Goal: Task Accomplishment & Management: Use online tool/utility

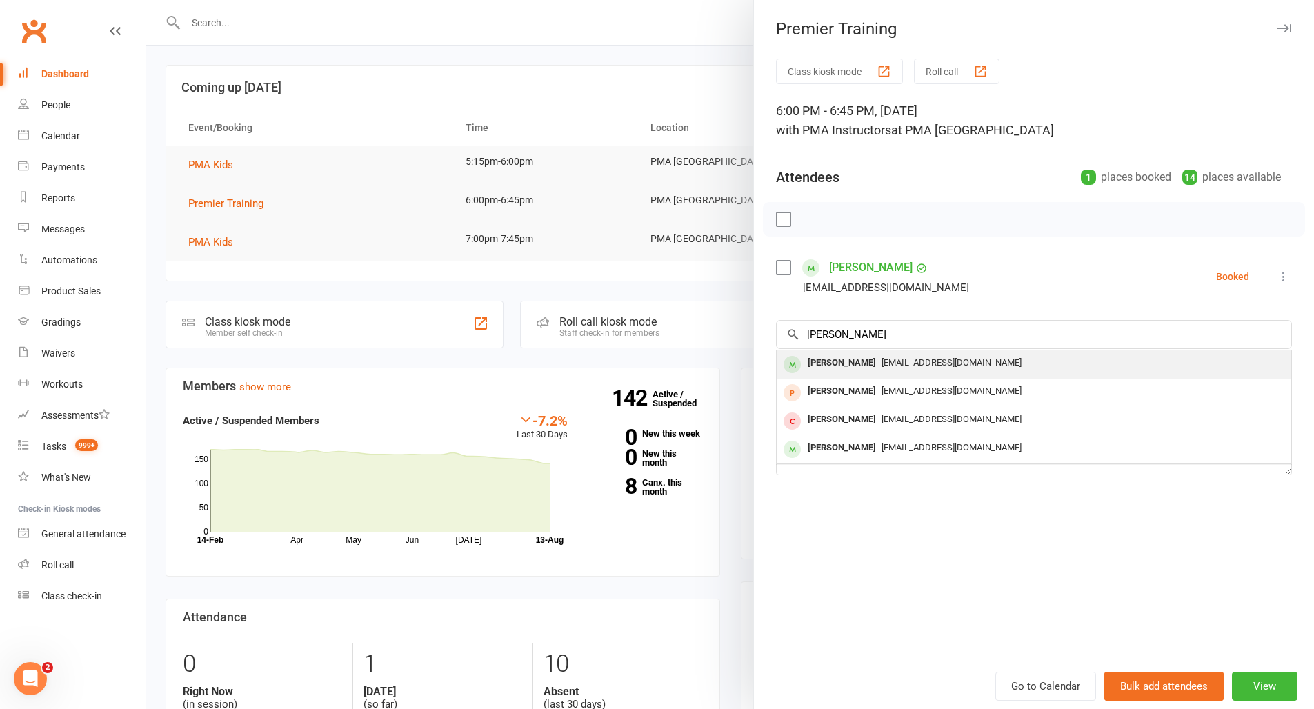
type input "[PERSON_NAME]"
click at [858, 363] on div "[PERSON_NAME]" at bounding box center [841, 363] width 79 height 20
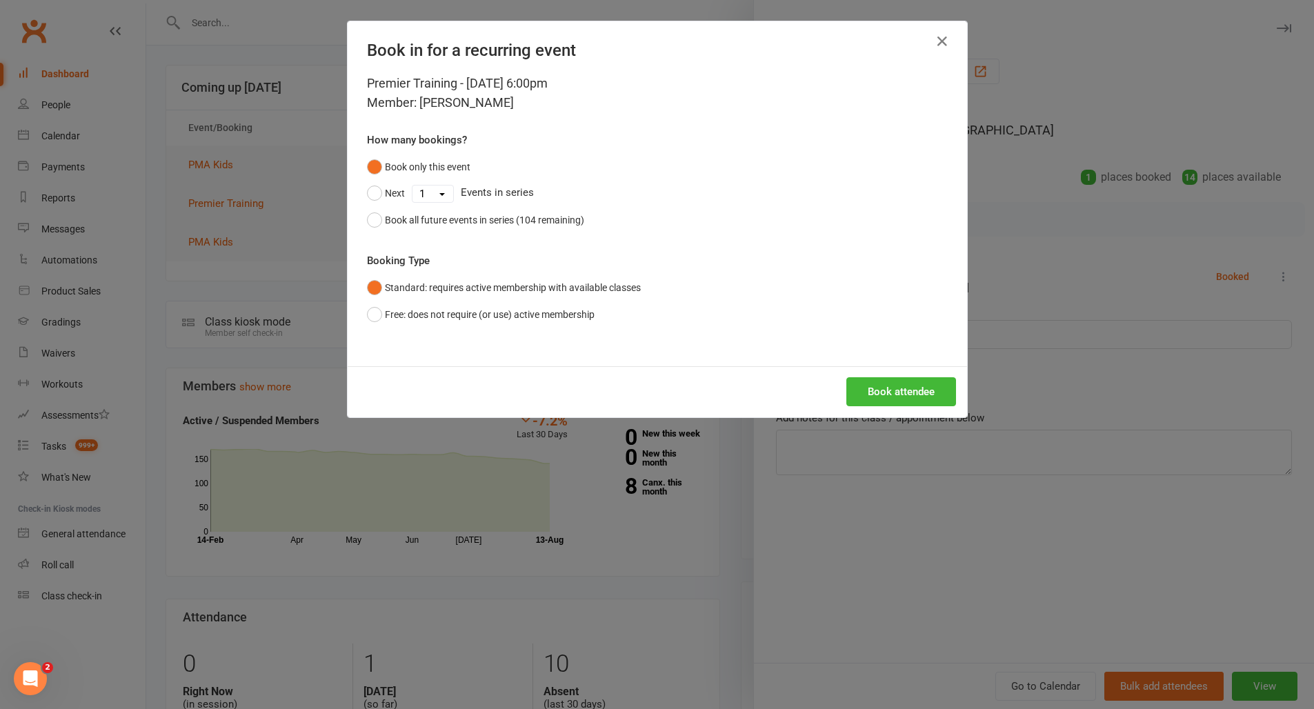
click at [861, 402] on button "Book attendee" at bounding box center [901, 391] width 110 height 29
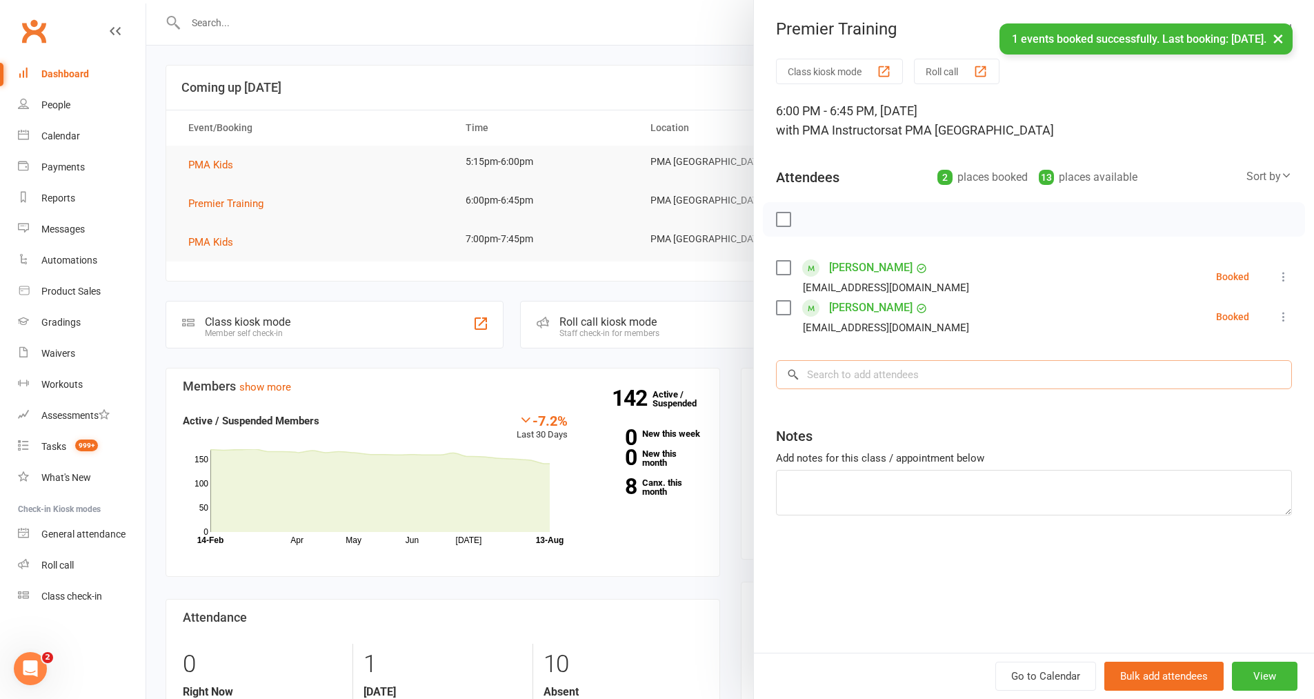
click at [826, 380] on input "search" at bounding box center [1034, 374] width 516 height 29
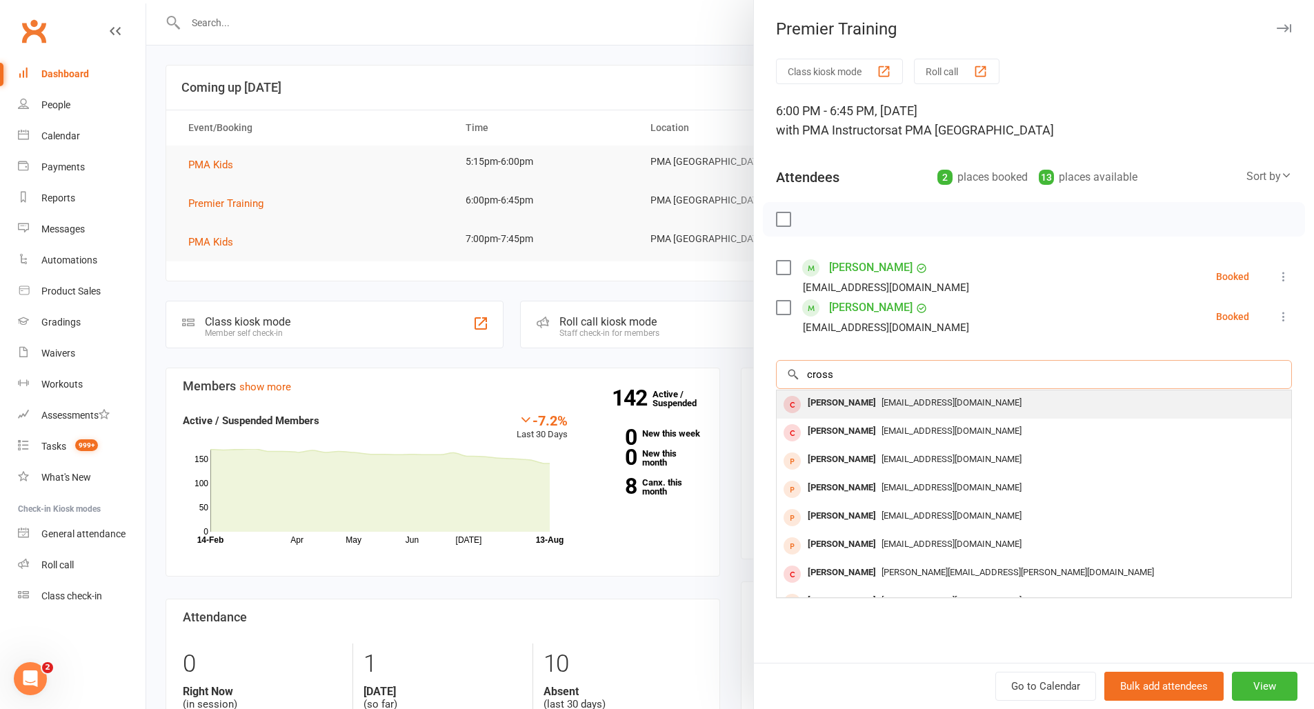
type input "cross"
click at [838, 402] on div "[PERSON_NAME]" at bounding box center [841, 403] width 79 height 20
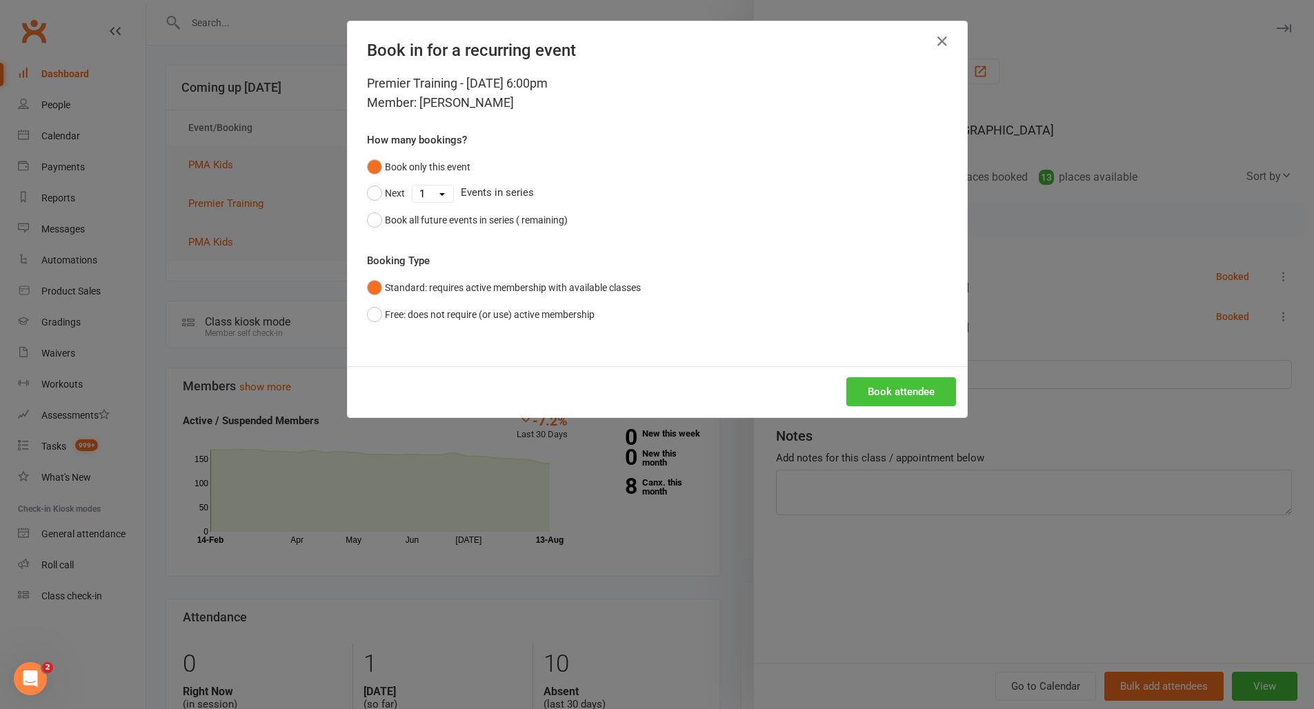
click at [870, 398] on button "Book attendee" at bounding box center [901, 391] width 110 height 29
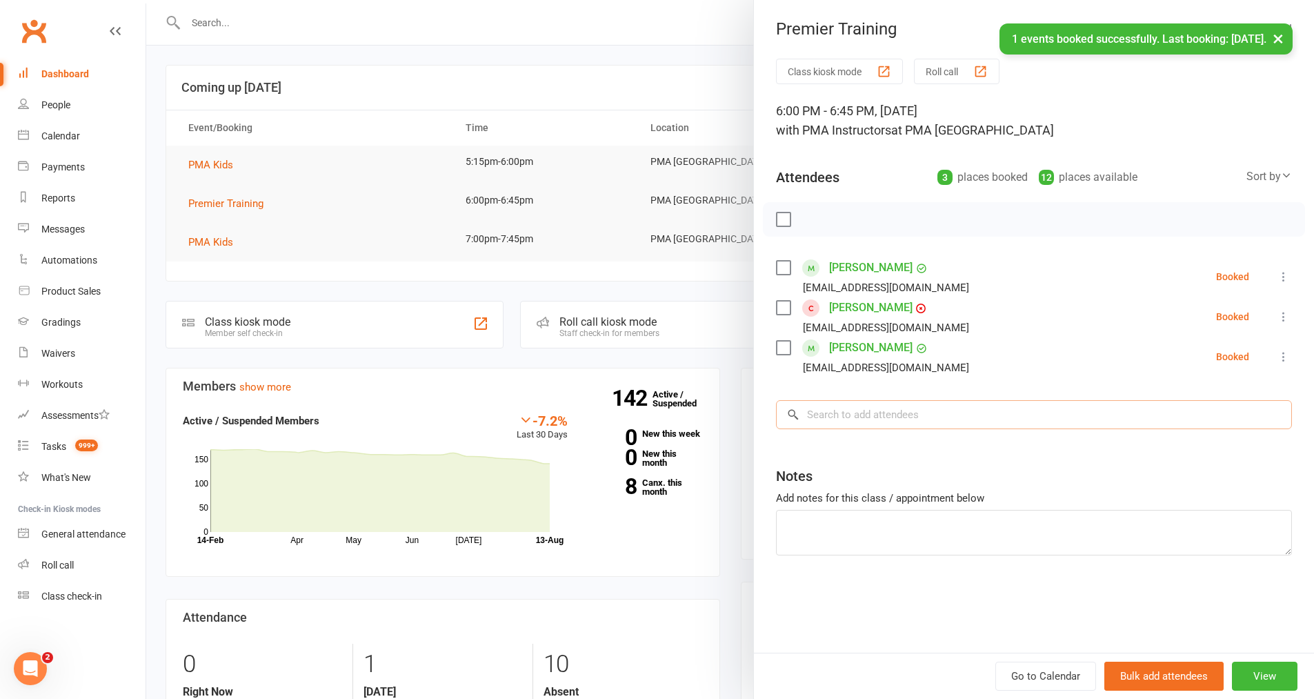
click at [864, 415] on input "search" at bounding box center [1034, 414] width 516 height 29
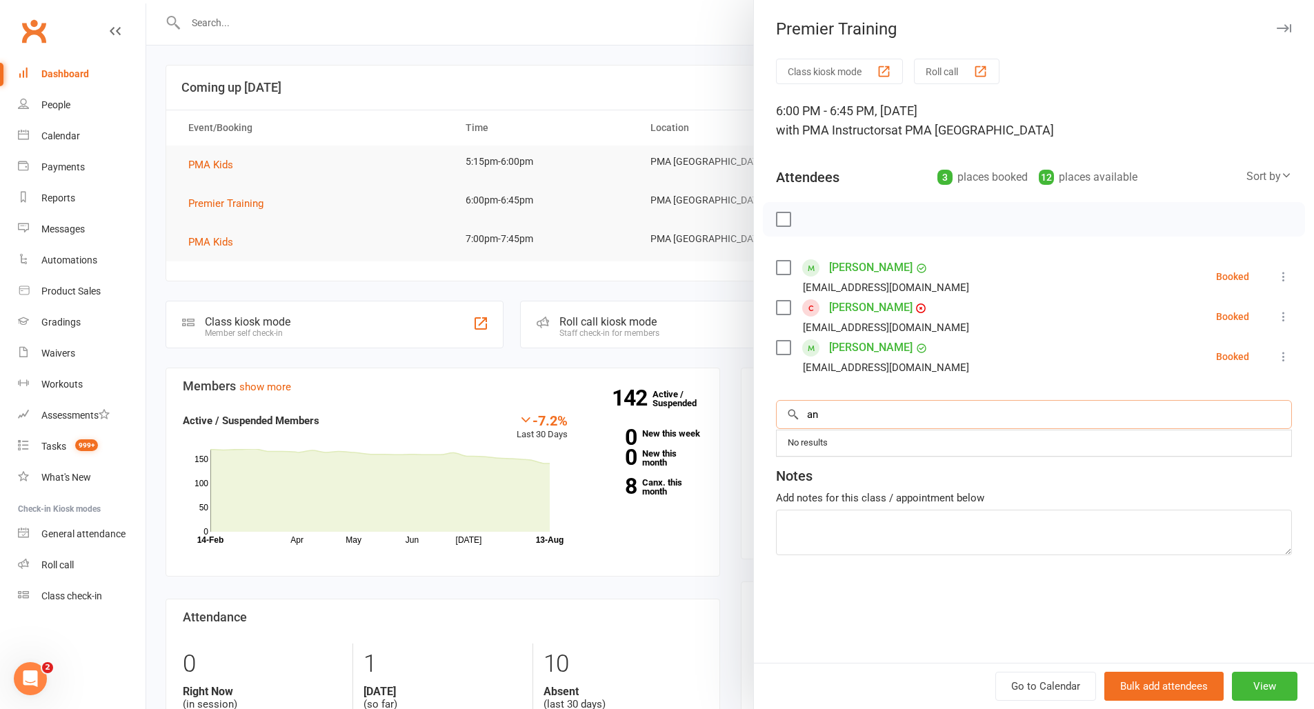
type input "a"
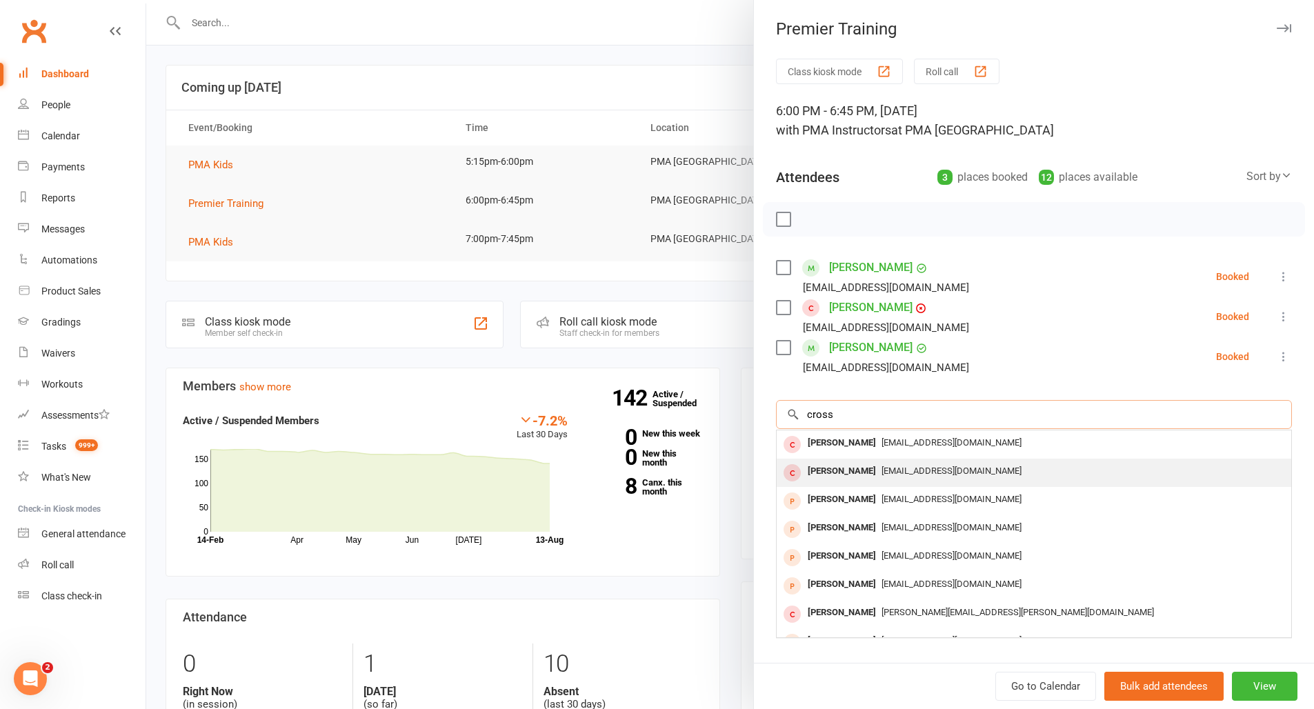
type input "cross"
click at [848, 469] on div "[PERSON_NAME]" at bounding box center [841, 471] width 79 height 20
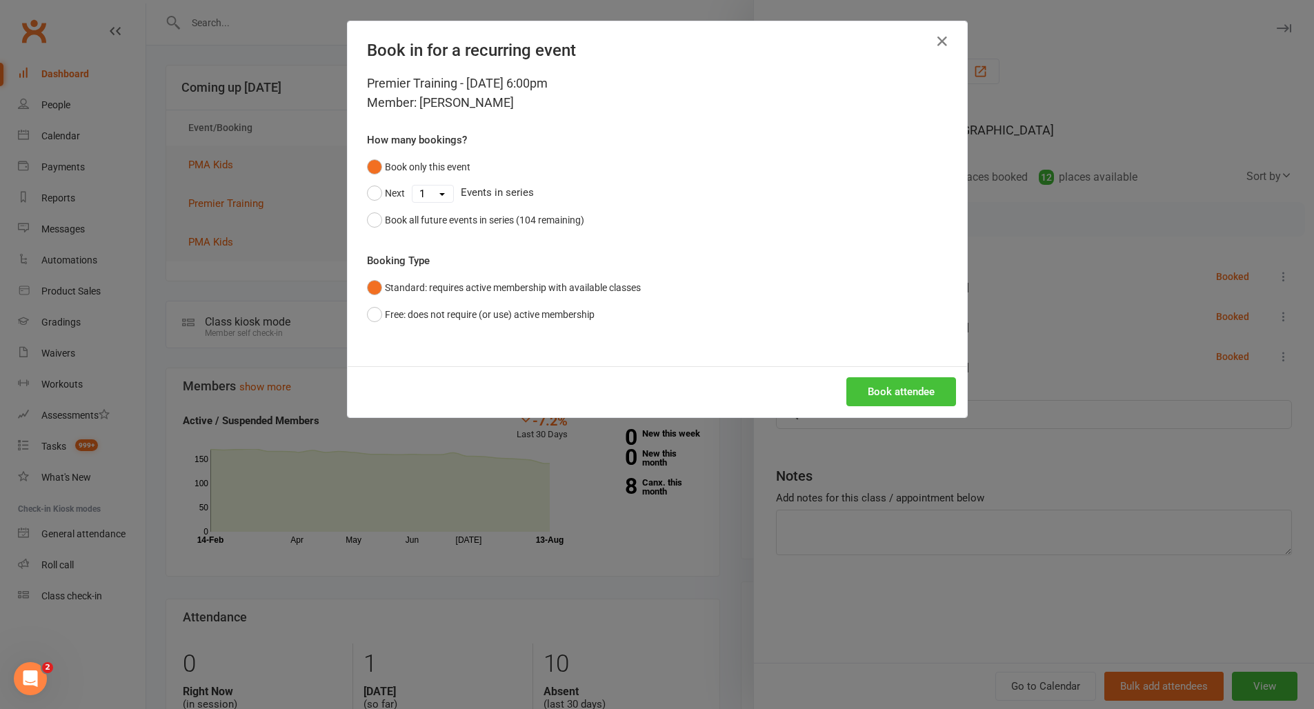
drag, startPoint x: 889, startPoint y: 344, endPoint x: 888, endPoint y: 376, distance: 31.7
click at [889, 352] on div "Premier Training - [DATE] 6:00pm Member: [PERSON_NAME] How many bookings? Book …" at bounding box center [657, 220] width 619 height 292
click at [888, 381] on button "Book attendee" at bounding box center [901, 391] width 110 height 29
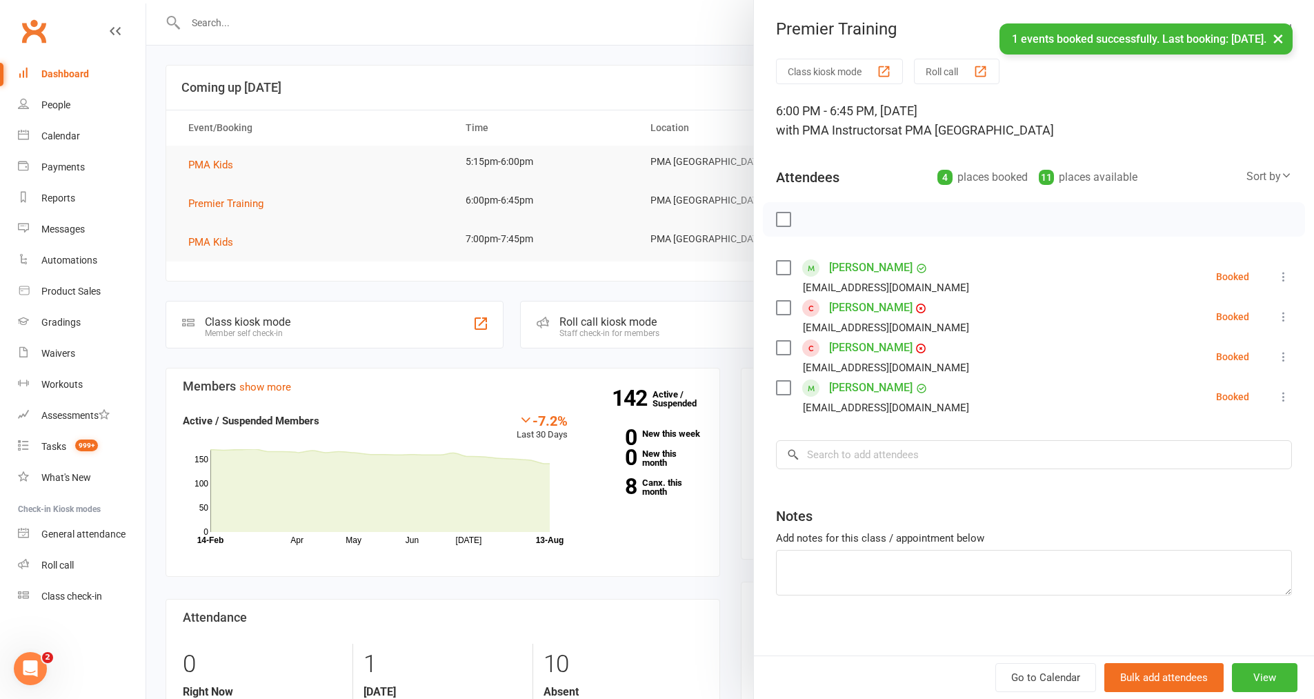
click at [1246, 310] on li "[PERSON_NAME] [EMAIL_ADDRESS][DOMAIN_NAME] Booked More info Remove Check in Mar…" at bounding box center [1034, 317] width 516 height 40
drag, startPoint x: 1257, startPoint y: 318, endPoint x: 1251, endPoint y: 326, distance: 9.8
click at [1277, 318] on icon at bounding box center [1284, 317] width 14 height 14
drag, startPoint x: 1138, startPoint y: 394, endPoint x: 1157, endPoint y: 379, distance: 24.1
click at [1154, 394] on icon at bounding box center [1161, 399] width 14 height 14
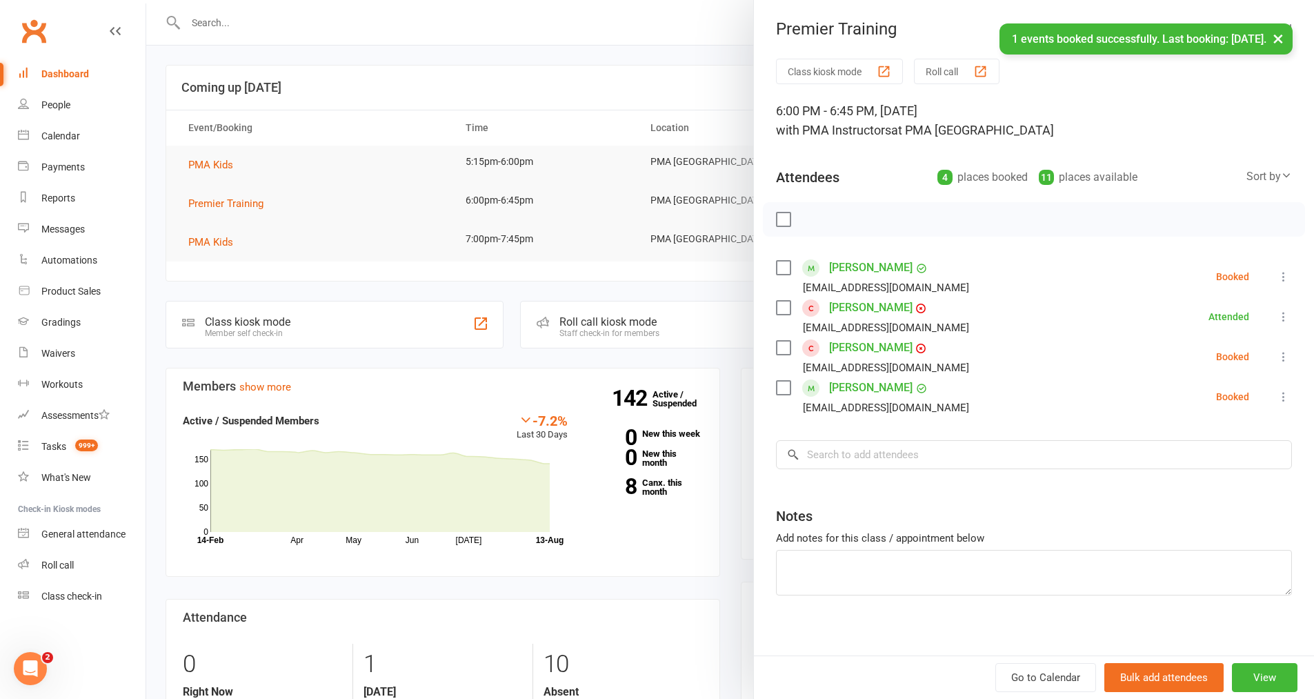
drag, startPoint x: 1262, startPoint y: 359, endPoint x: 1230, endPoint y: 408, distance: 58.4
click at [1277, 359] on icon at bounding box center [1284, 357] width 14 height 14
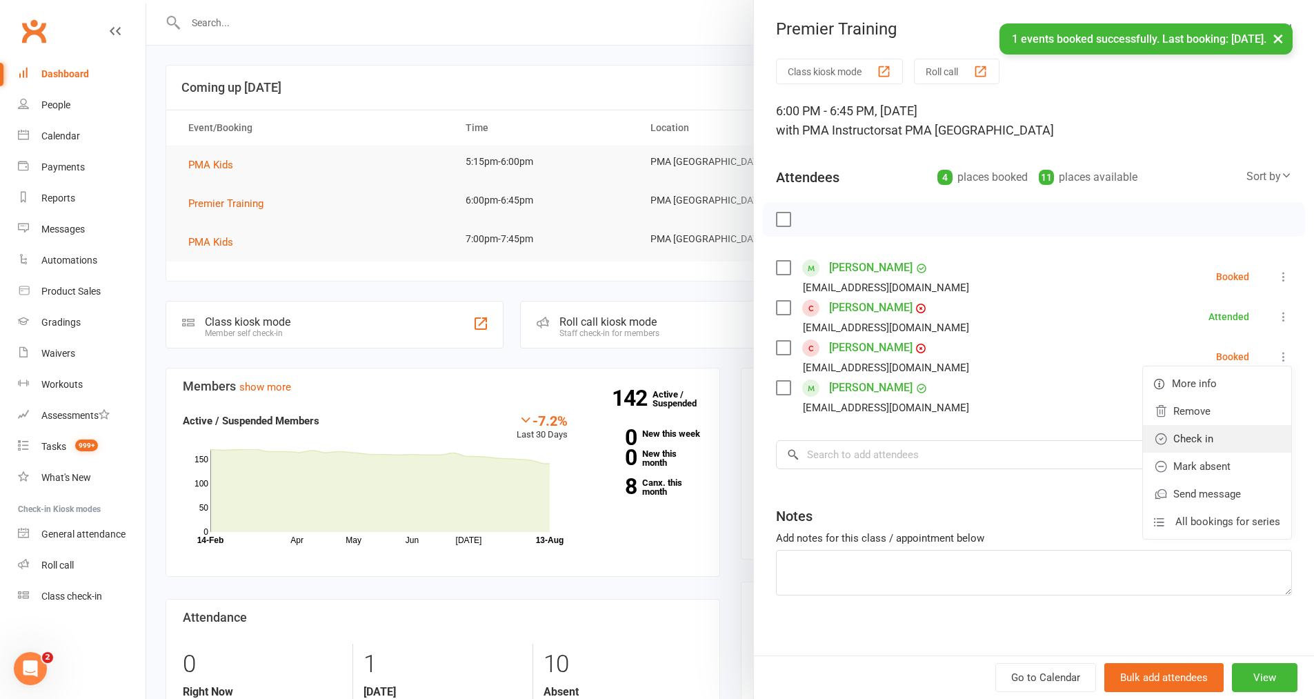
click at [1203, 437] on link "Check in" at bounding box center [1217, 439] width 148 height 28
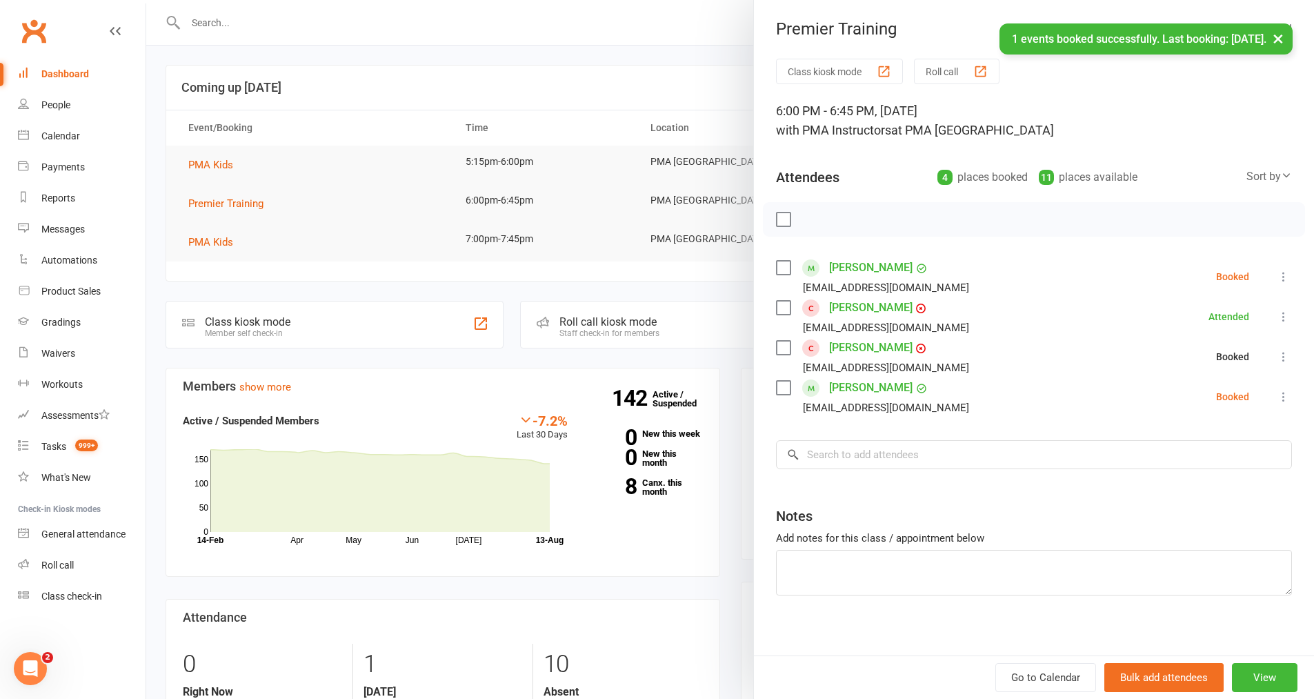
click at [1261, 388] on li "[PERSON_NAME] [EMAIL_ADDRESS][DOMAIN_NAME] Booked More info Remove Check in Mar…" at bounding box center [1034, 397] width 516 height 40
click at [1277, 395] on icon at bounding box center [1284, 397] width 14 height 14
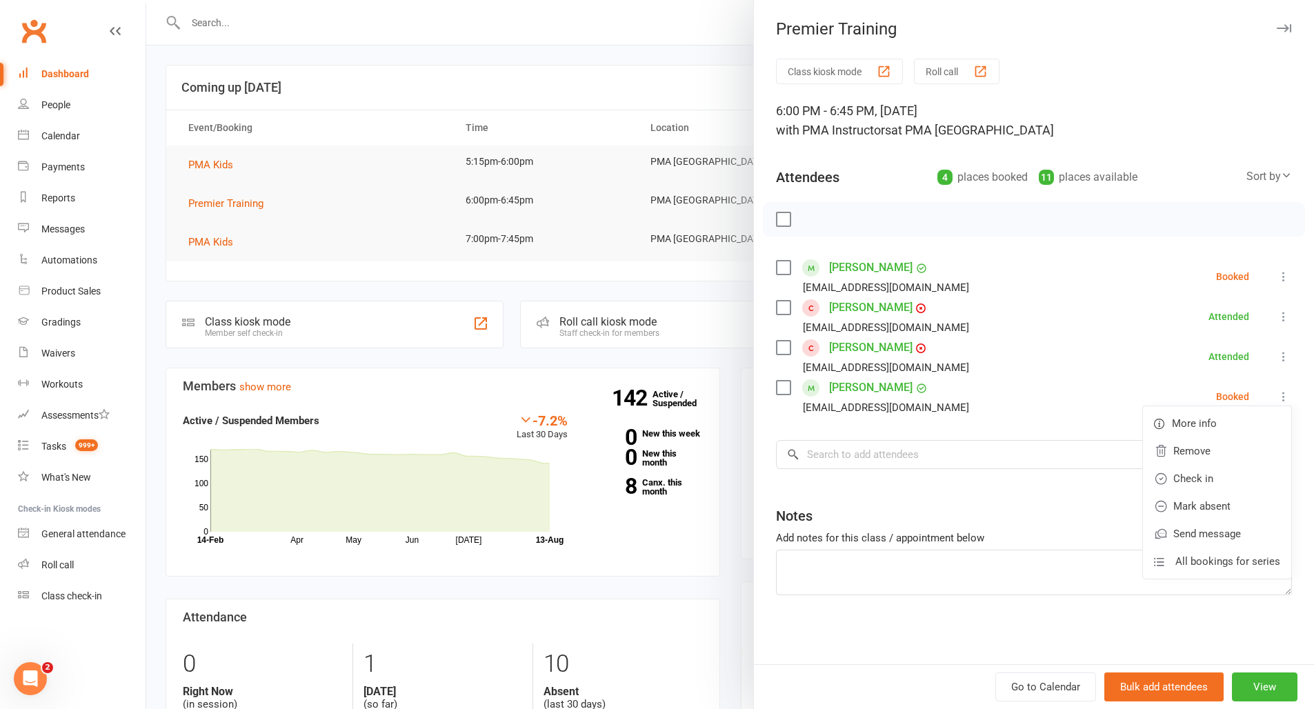
drag, startPoint x: 1176, startPoint y: 476, endPoint x: 1202, endPoint y: 427, distance: 55.5
click at [1177, 475] on link "Check in" at bounding box center [1217, 479] width 148 height 28
click at [1277, 282] on icon at bounding box center [1284, 277] width 14 height 14
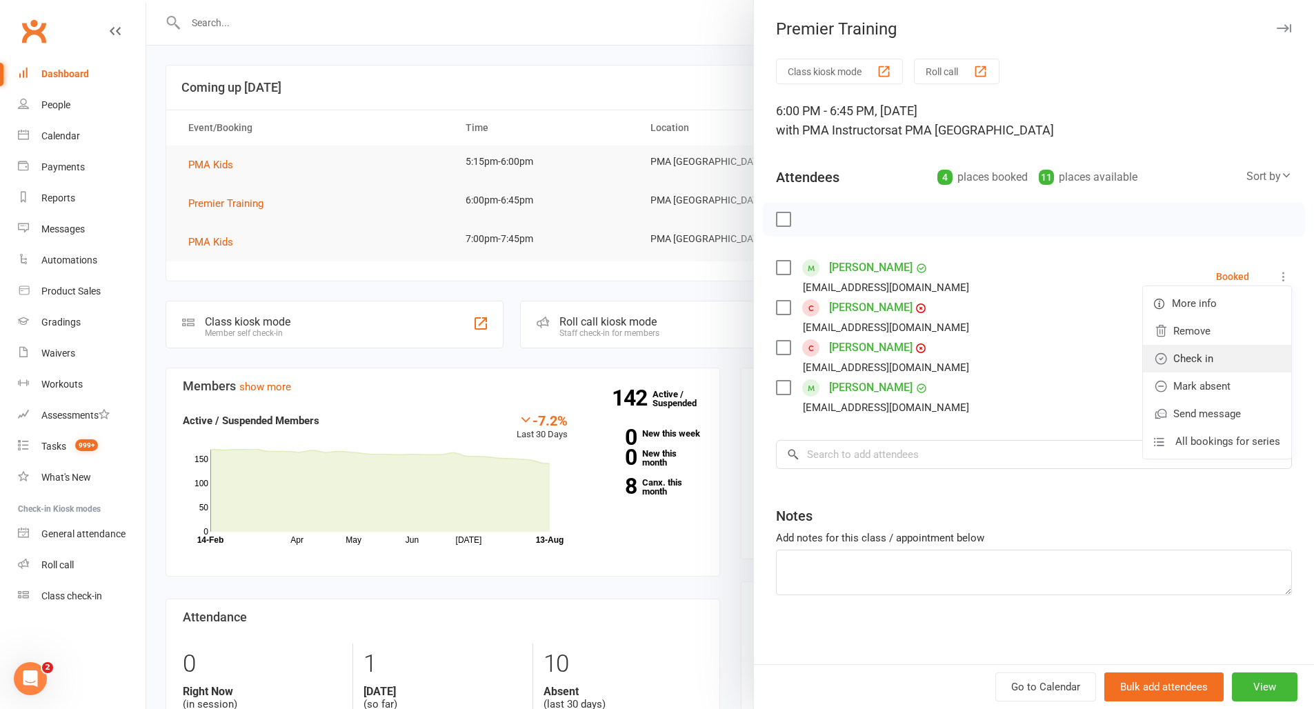
click at [1189, 351] on link "Check in" at bounding box center [1217, 359] width 148 height 28
click at [853, 466] on input "search" at bounding box center [1034, 454] width 516 height 29
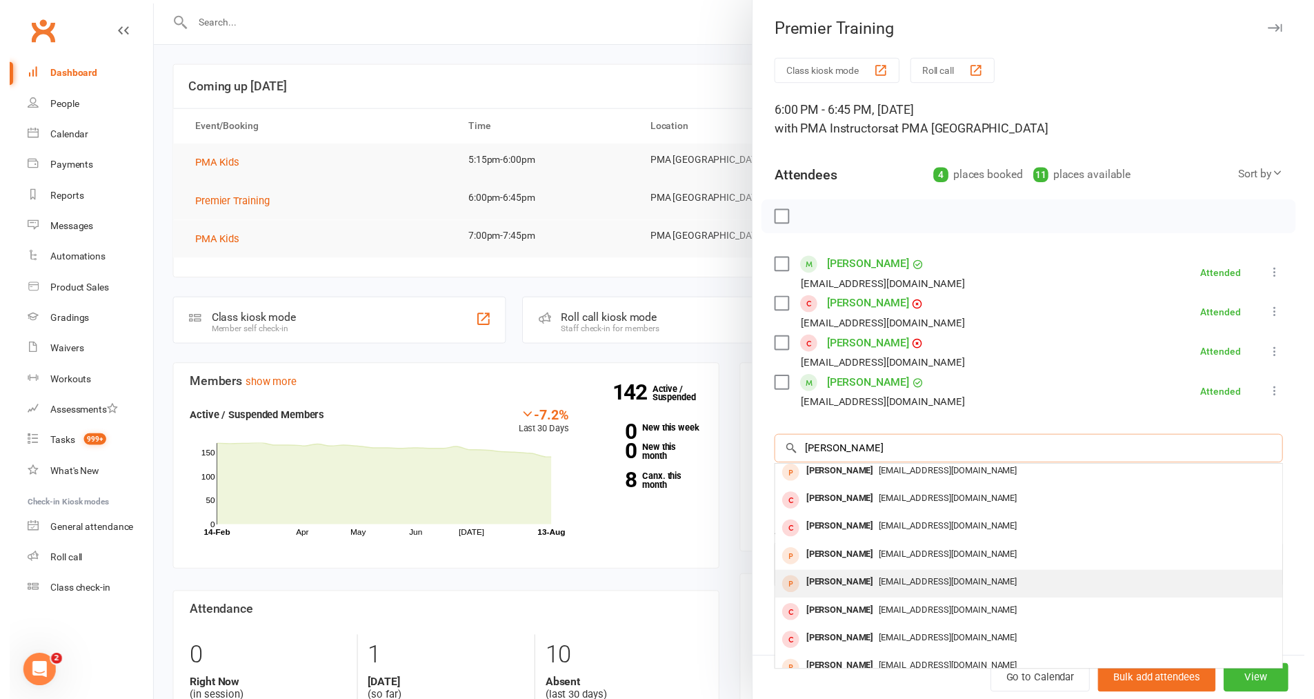
scroll to position [76, 0]
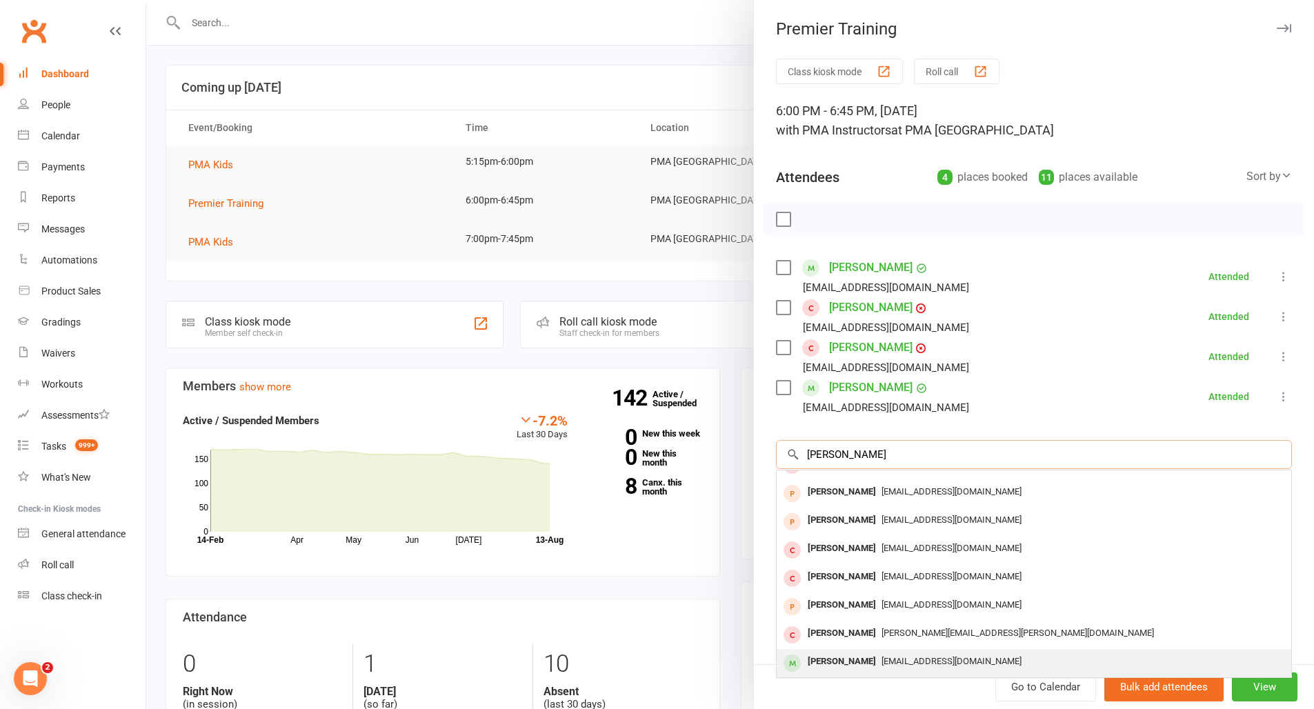
type input "[PERSON_NAME]"
click at [817, 658] on div "[PERSON_NAME]" at bounding box center [841, 662] width 79 height 20
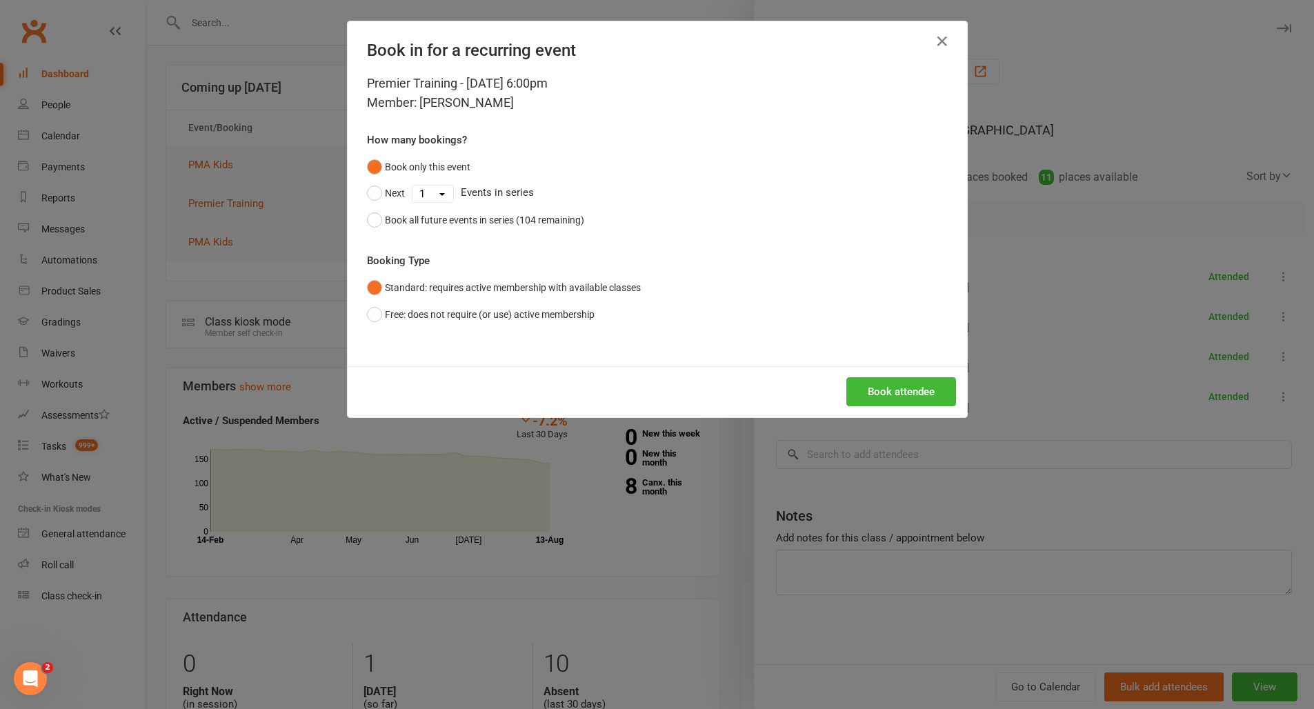
click at [906, 370] on div "Book attendee" at bounding box center [657, 391] width 619 height 51
click at [906, 381] on button "Book attendee" at bounding box center [901, 391] width 110 height 29
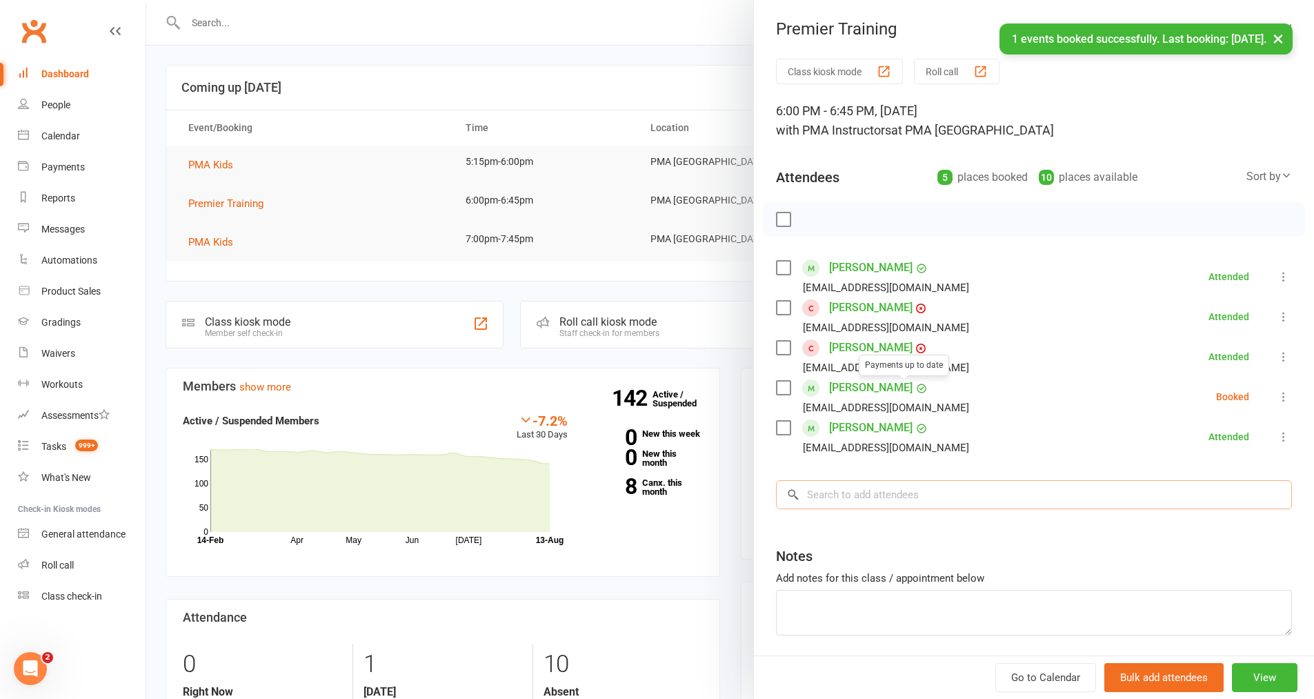
click at [845, 482] on input "search" at bounding box center [1034, 494] width 516 height 29
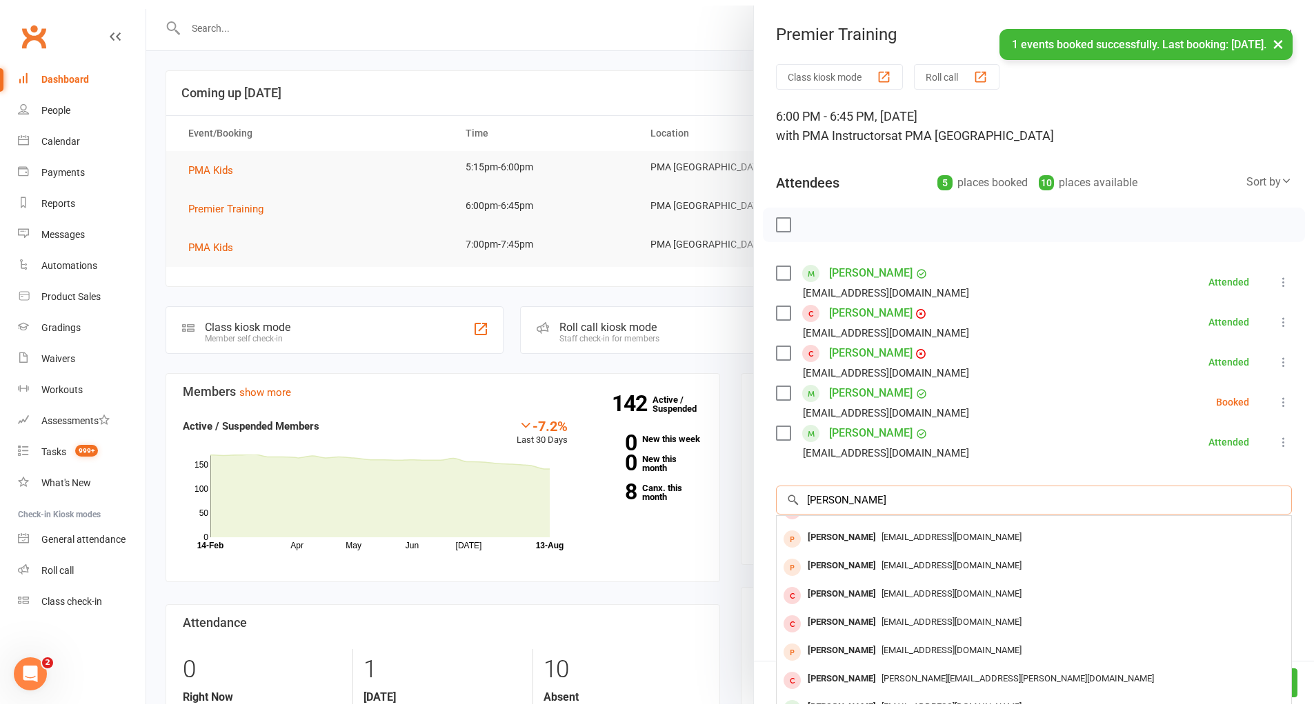
scroll to position [0, 0]
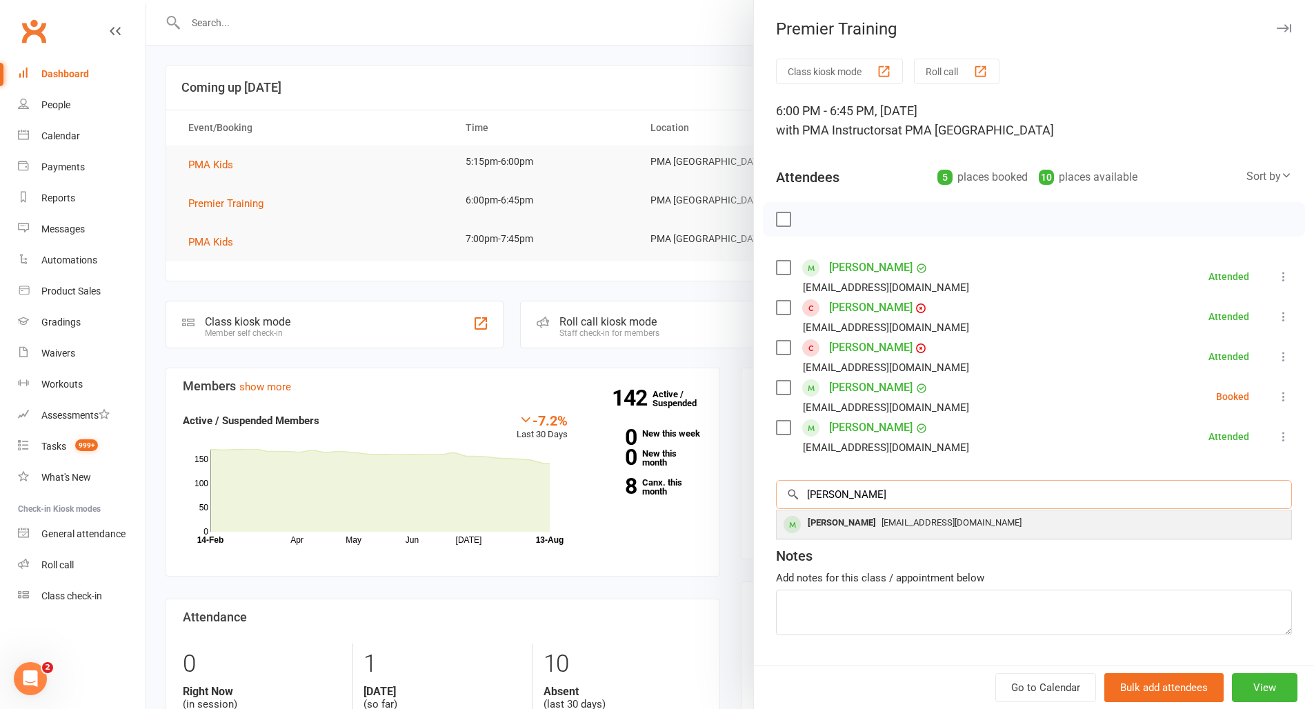
type input "[PERSON_NAME]"
click at [855, 514] on div "[EMAIL_ADDRESS][DOMAIN_NAME]" at bounding box center [1034, 523] width 504 height 20
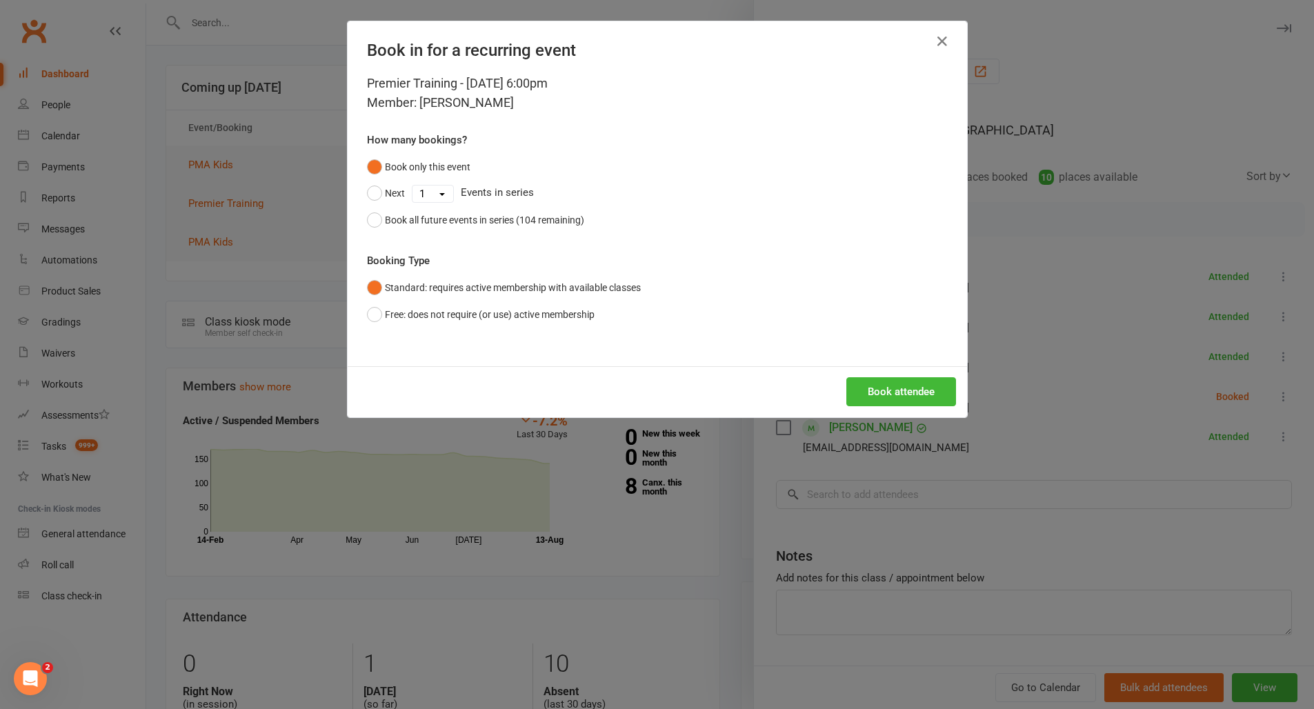
click at [897, 394] on button "Book attendee" at bounding box center [901, 391] width 110 height 29
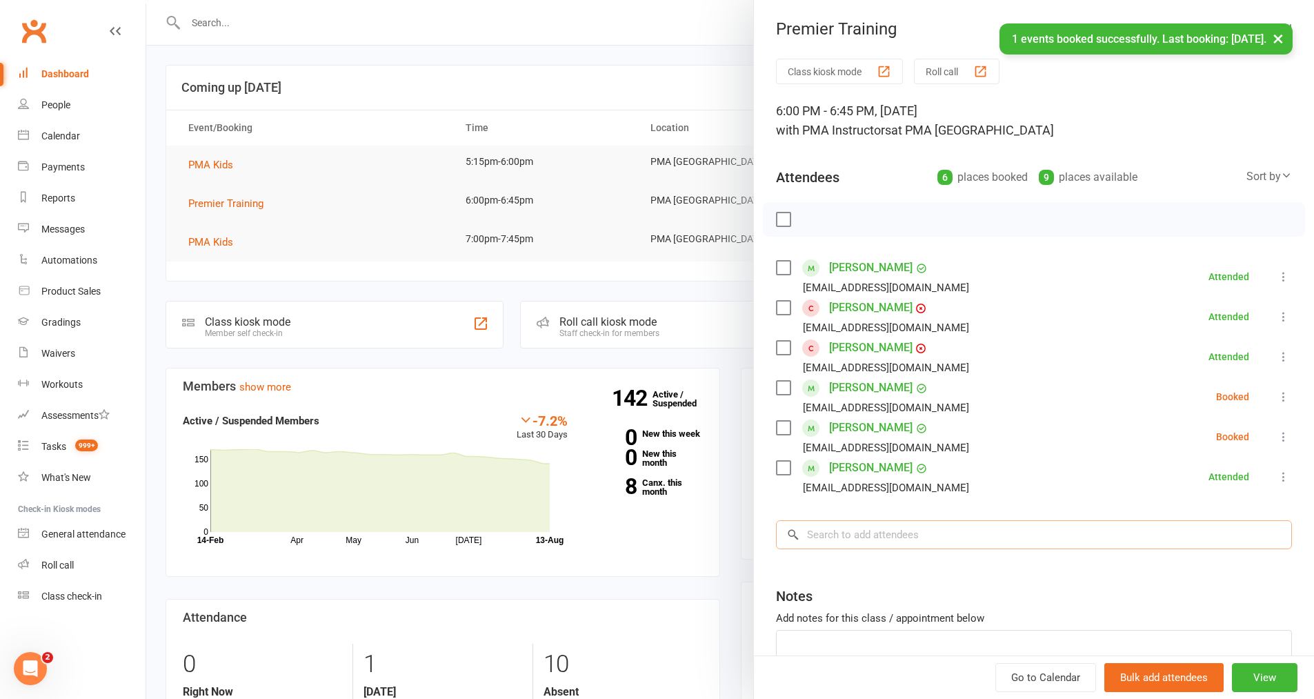
click at [827, 547] on input "search" at bounding box center [1034, 534] width 516 height 29
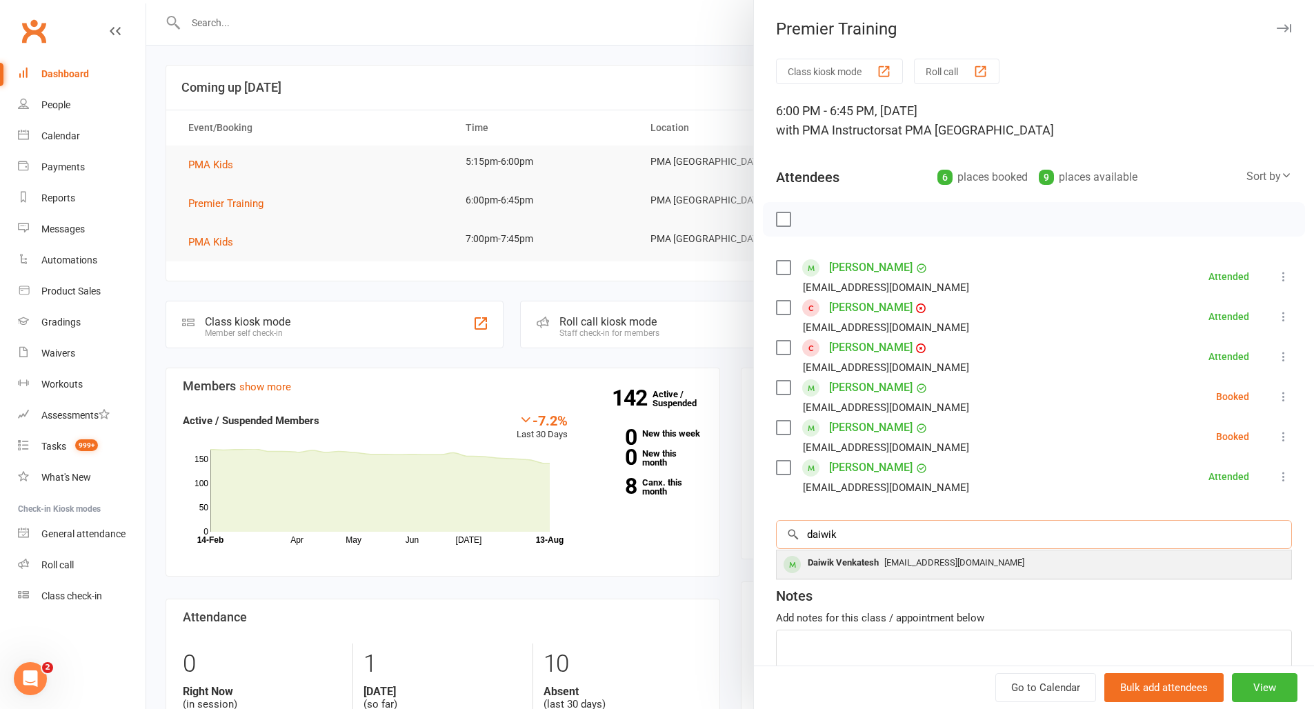
type input "daiwik"
click at [824, 559] on div "Daiwik Venkatesh" at bounding box center [843, 563] width 82 height 20
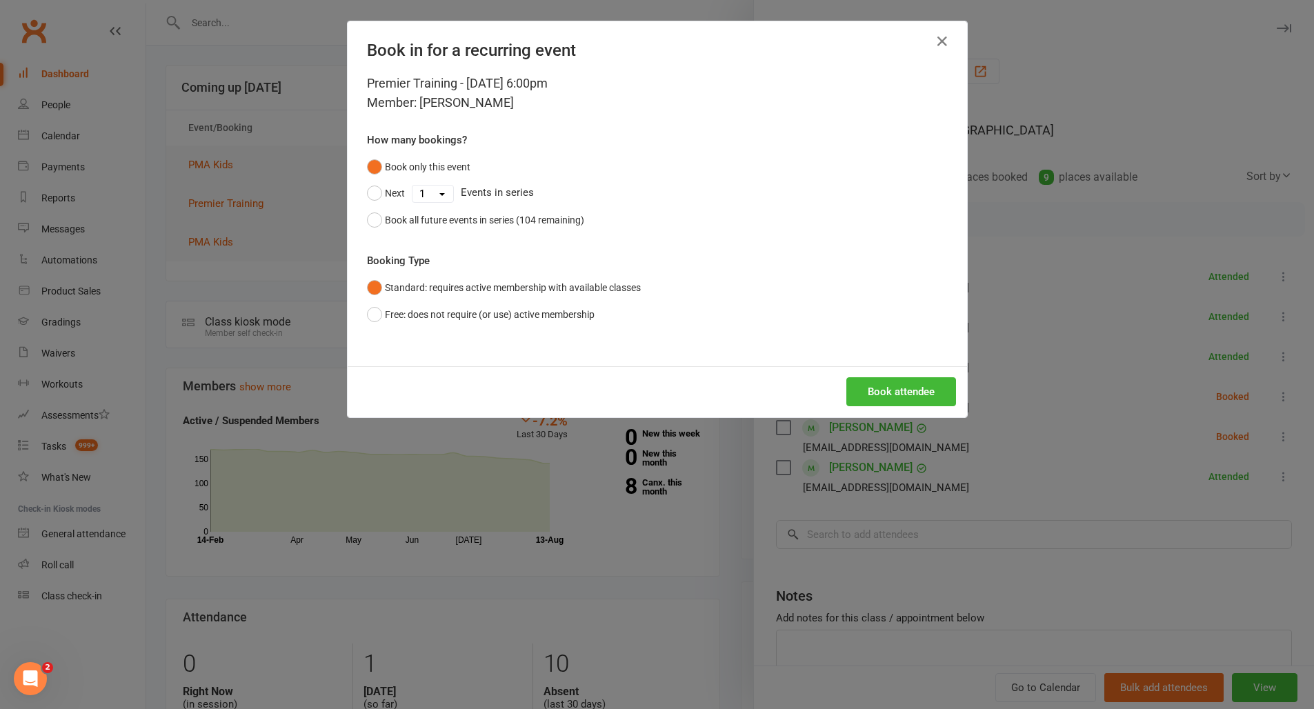
drag, startPoint x: 896, startPoint y: 392, endPoint x: 764, endPoint y: 146, distance: 280.2
click at [896, 389] on button "Book attendee" at bounding box center [901, 391] width 110 height 29
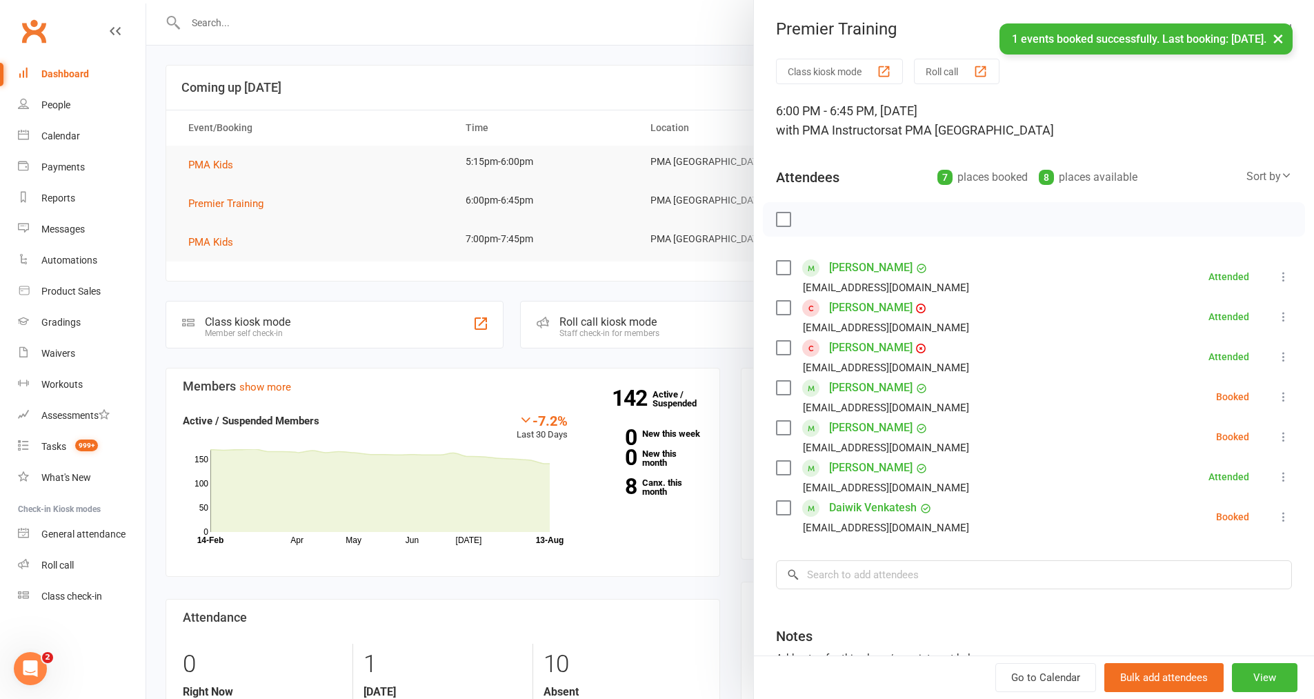
click at [1277, 399] on icon at bounding box center [1284, 397] width 14 height 14
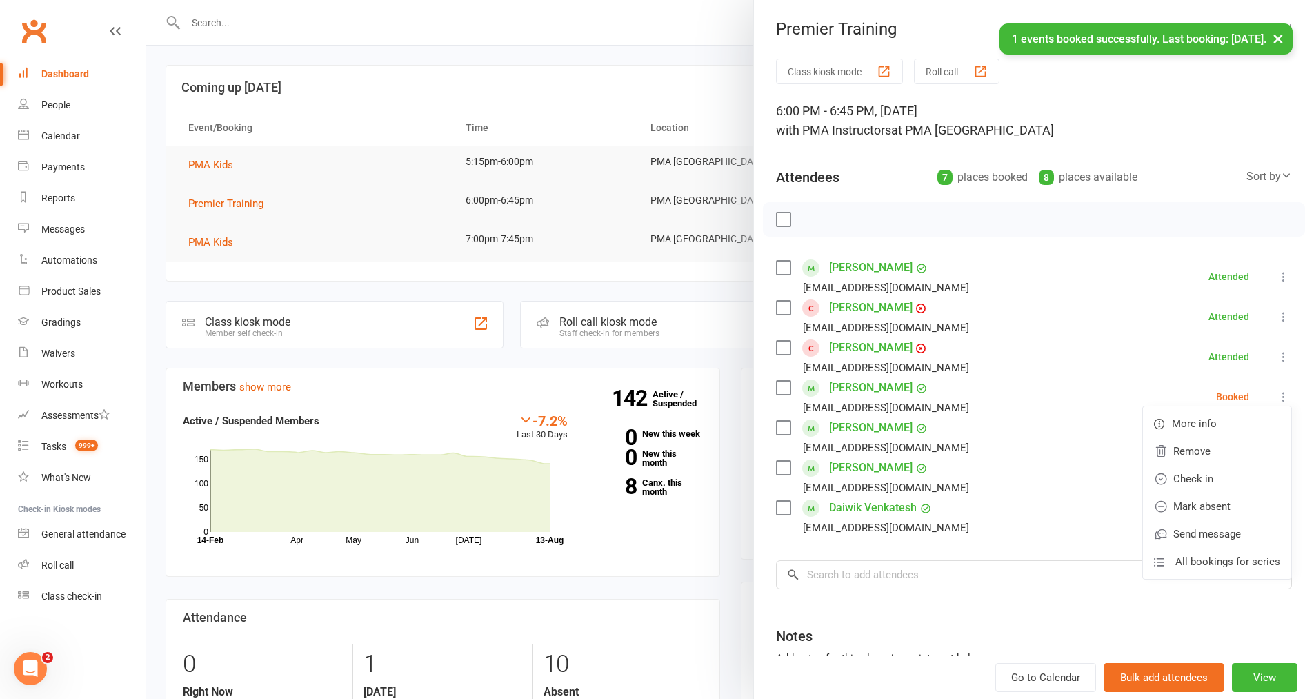
drag, startPoint x: 1174, startPoint y: 473, endPoint x: 1228, endPoint y: 446, distance: 60.8
click at [1177, 472] on link "Check in" at bounding box center [1217, 479] width 148 height 28
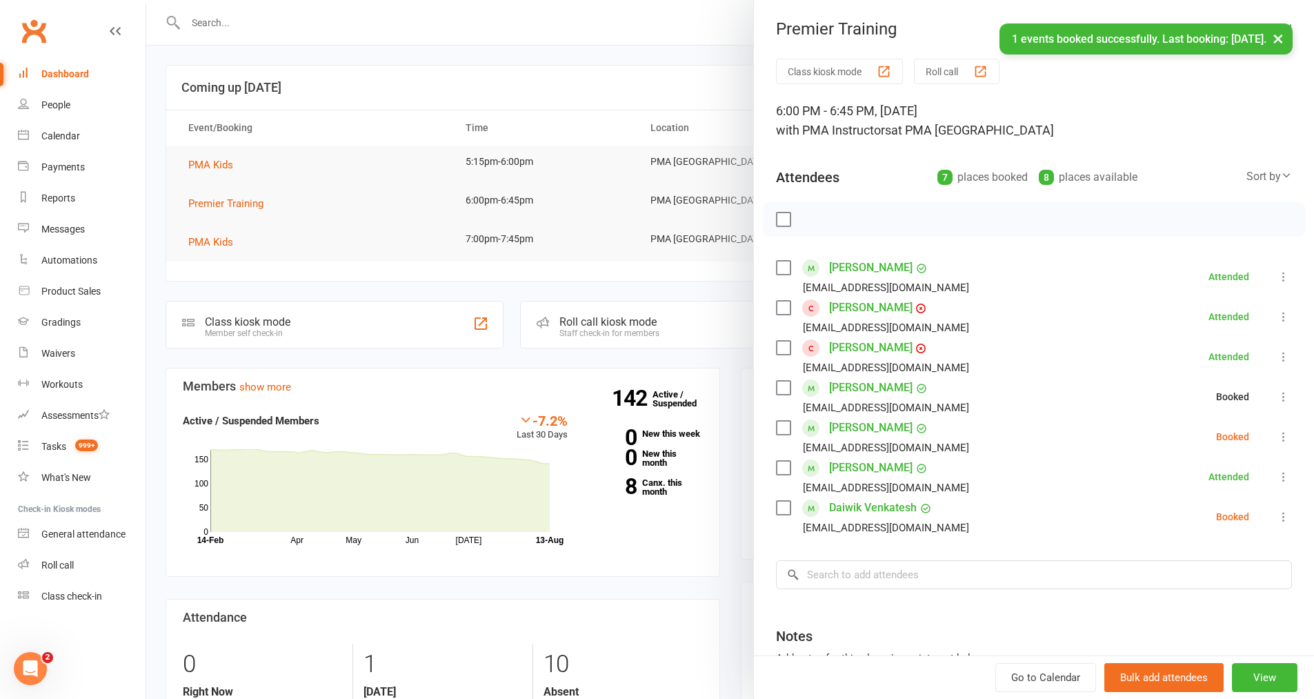
click at [1255, 457] on li "[PERSON_NAME] [EMAIL_ADDRESS][DOMAIN_NAME] Attended More info Remove Mark absen…" at bounding box center [1034, 477] width 516 height 40
click at [1277, 432] on icon at bounding box center [1284, 437] width 14 height 14
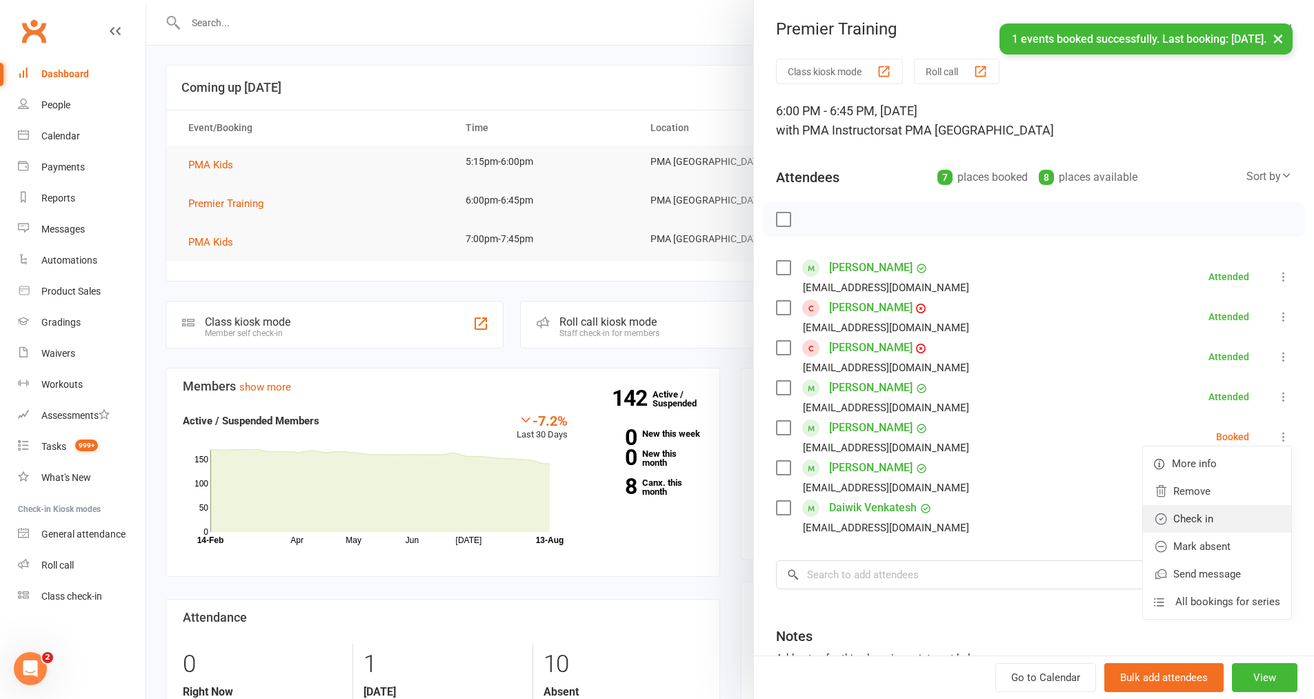
click at [1173, 525] on link "Check in" at bounding box center [1217, 519] width 148 height 28
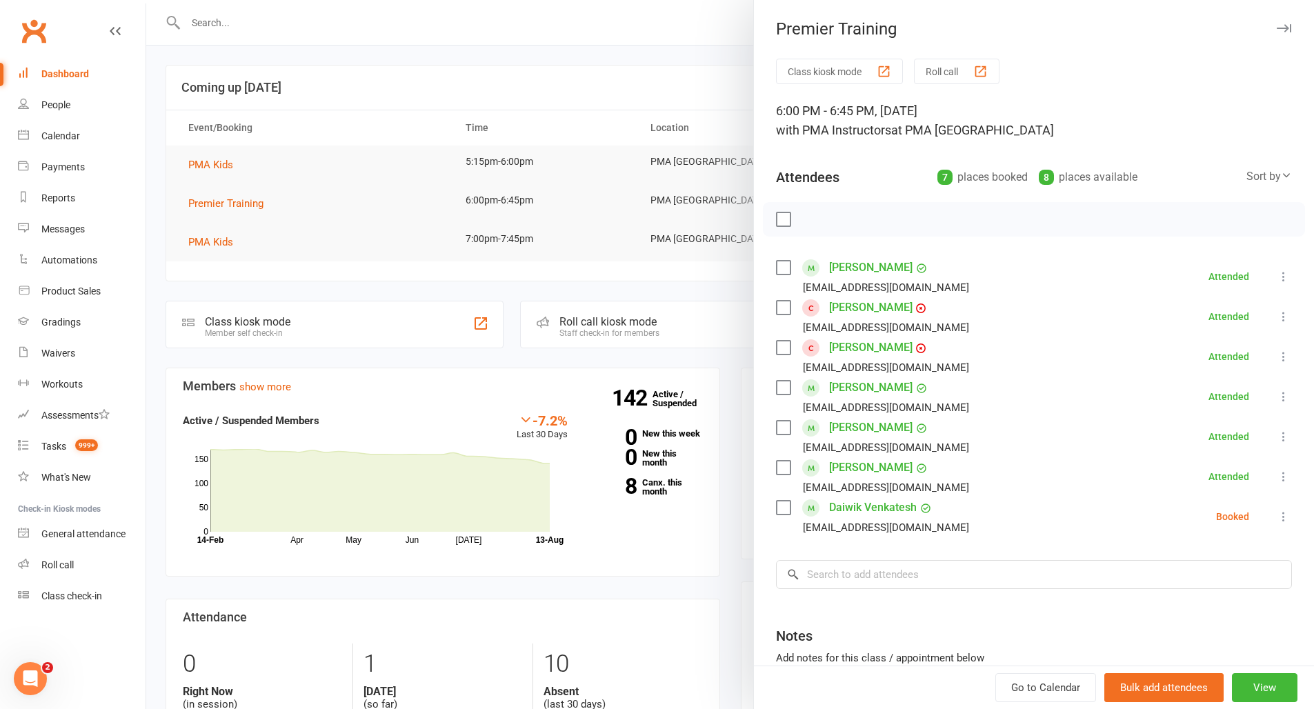
click at [1253, 519] on li "Daiwik Venkatesh [EMAIL_ADDRESS][DOMAIN_NAME] Booked More info Remove Check in …" at bounding box center [1034, 517] width 516 height 40
click at [1277, 519] on icon at bounding box center [1284, 517] width 14 height 14
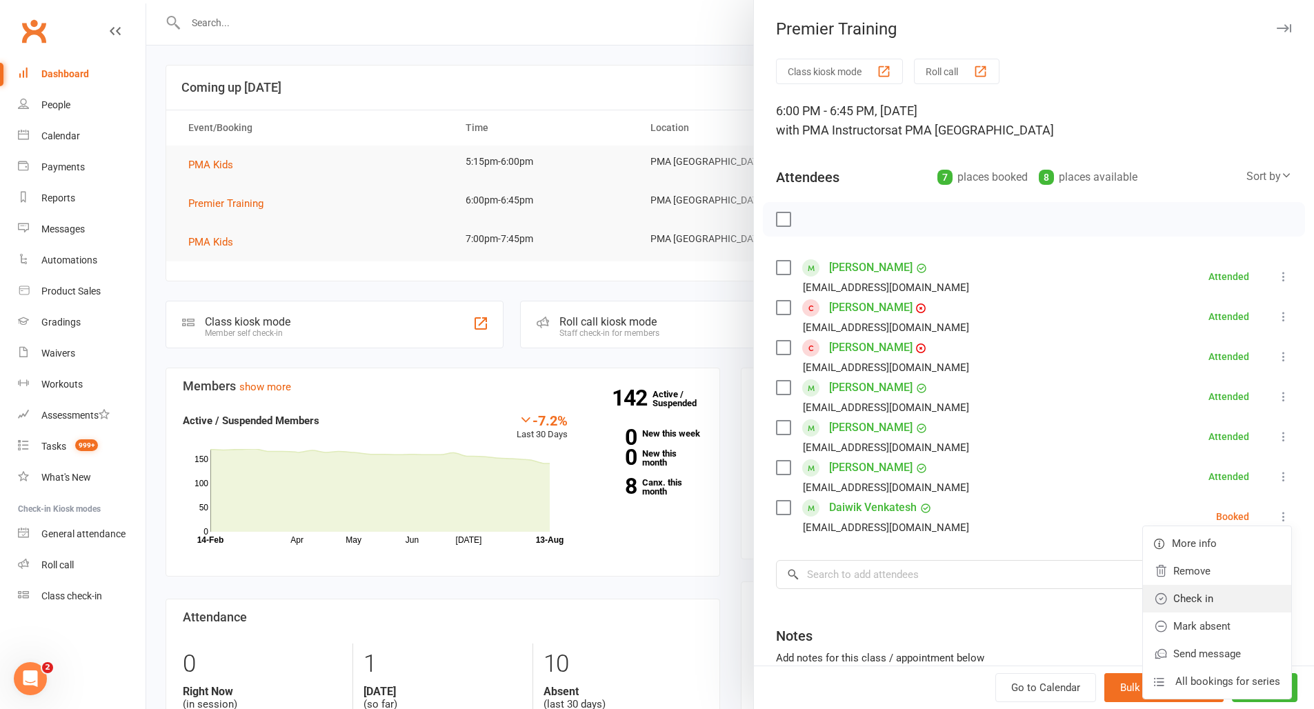
click at [1160, 600] on link "Check in" at bounding box center [1217, 599] width 148 height 28
